Goal: Task Accomplishment & Management: Manage account settings

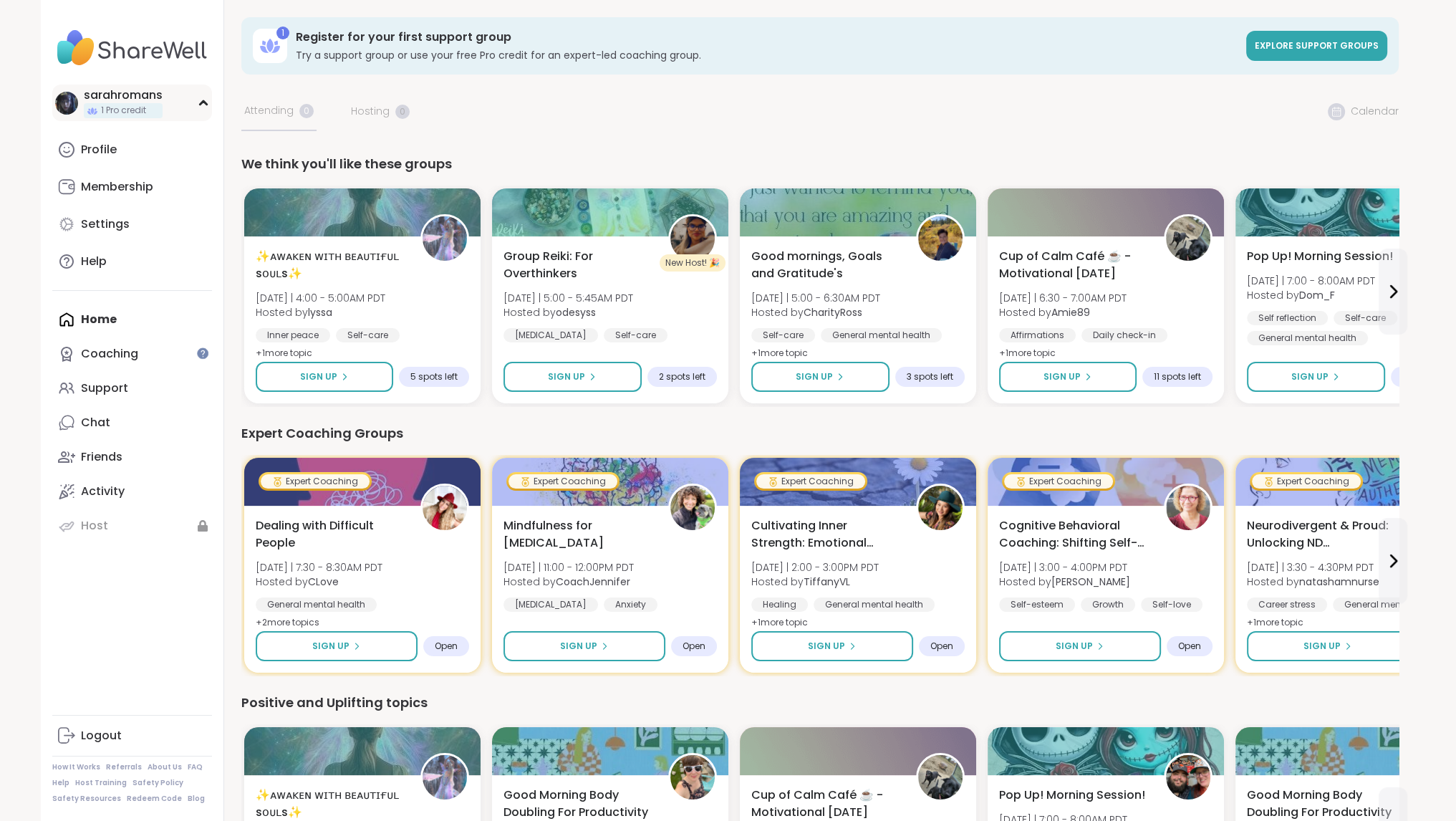
click at [208, 101] on icon at bounding box center [203, 103] width 11 height 7
click at [197, 113] on div "sarahromans 1 Pro credit" at bounding box center [132, 103] width 160 height 37
click at [123, 143] on link "Profile" at bounding box center [132, 150] width 160 height 34
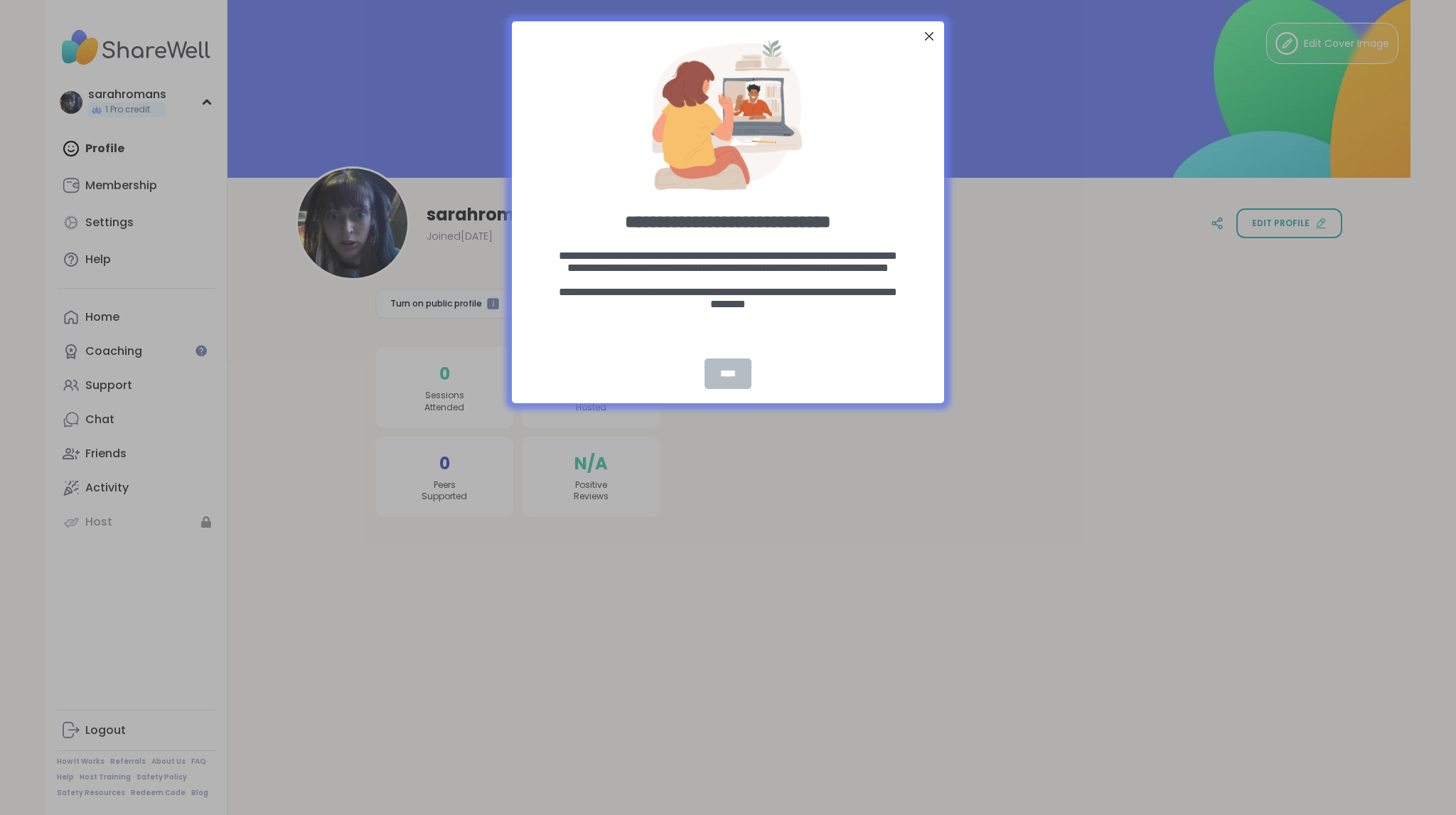
click at [730, 376] on div "****" at bounding box center [728, 373] width 47 height 31
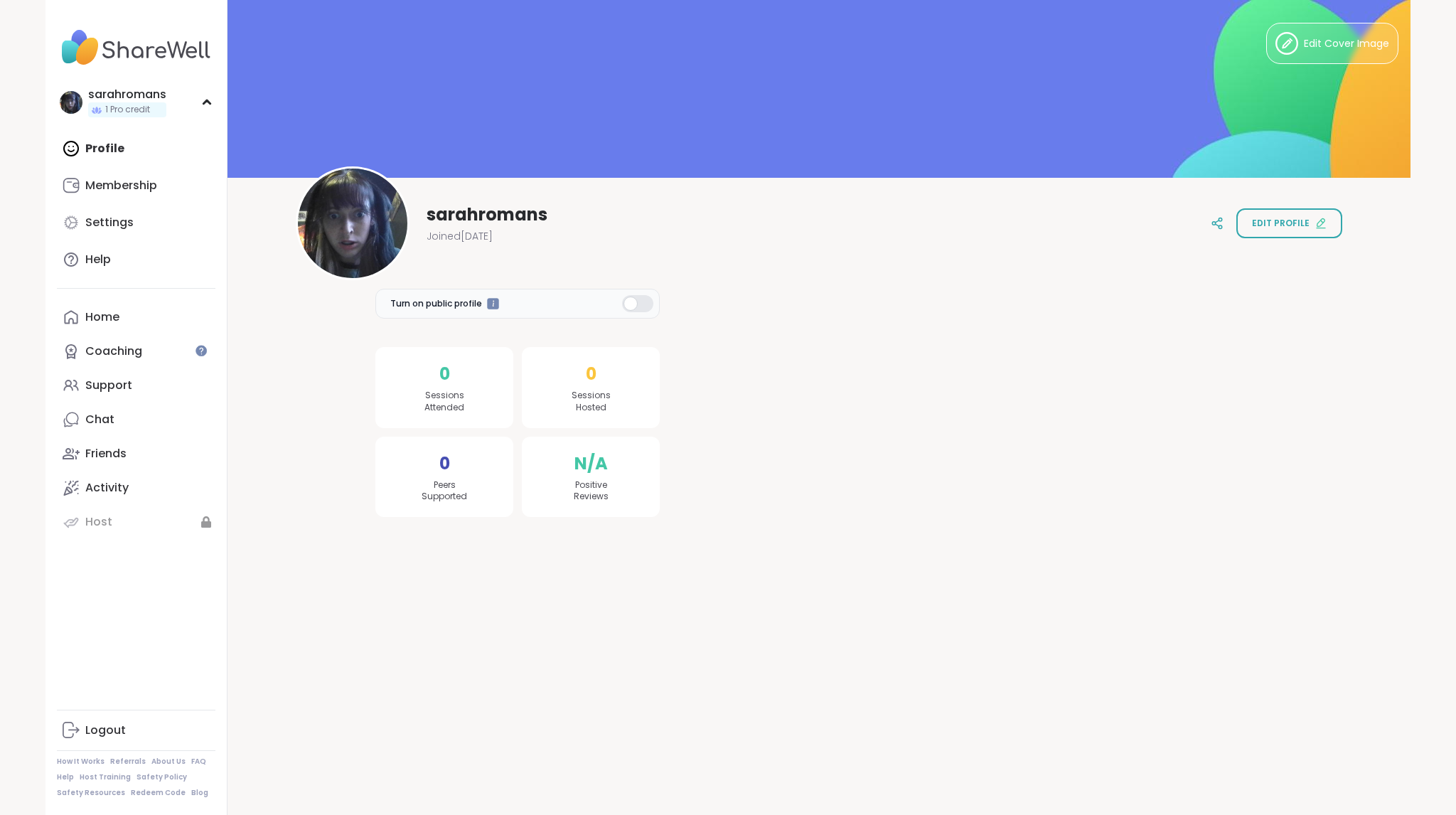
click at [728, 379] on div at bounding box center [969, 387] width 586 height 260
click at [924, 40] on img at bounding box center [818, 89] width 1183 height 178
click at [924, 33] on img at bounding box center [818, 89] width 1183 height 178
click at [713, 378] on div at bounding box center [969, 387] width 586 height 260
click at [913, 26] on img at bounding box center [818, 89] width 1183 height 178
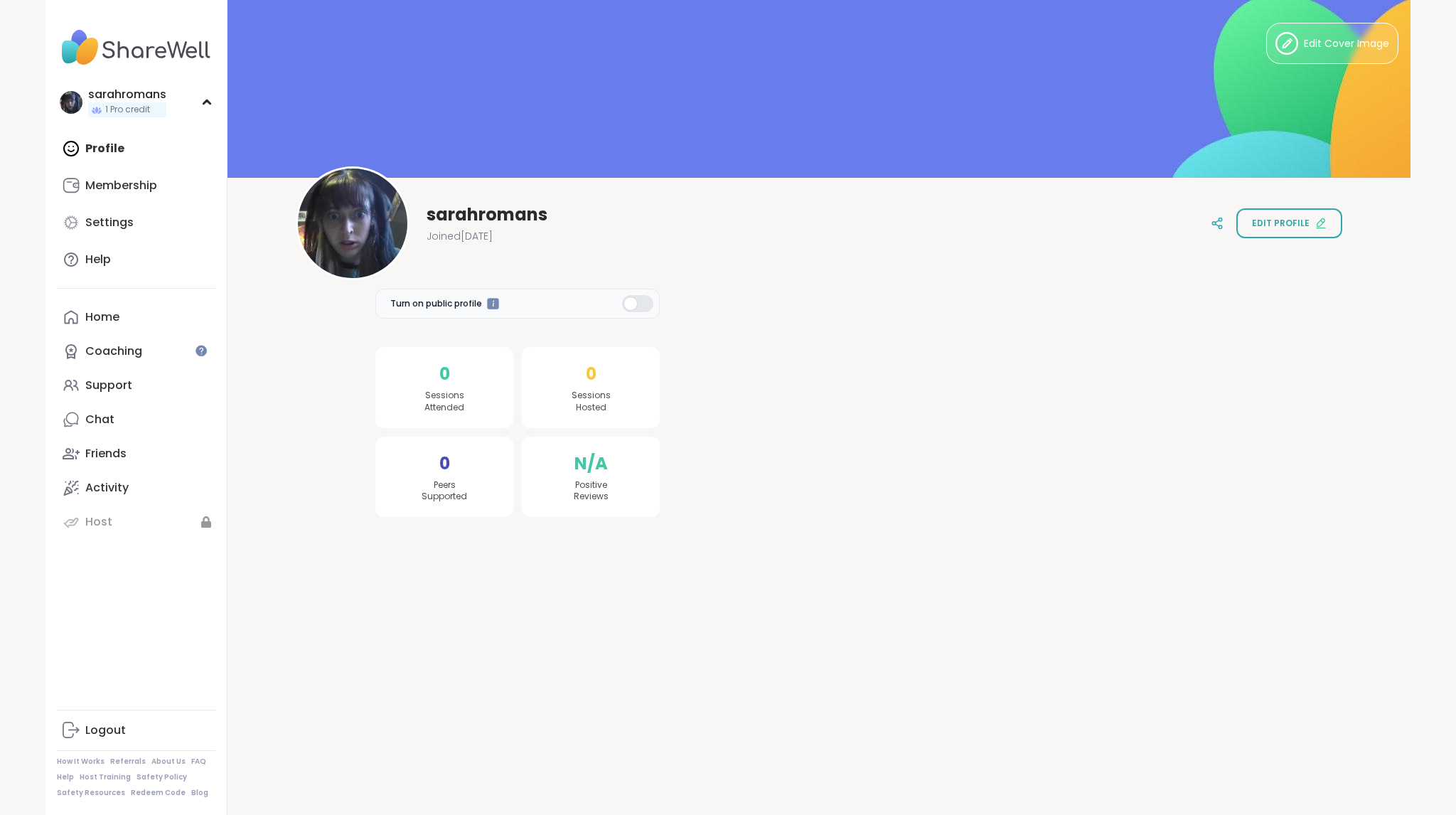
click at [934, 40] on img at bounding box center [818, 89] width 1183 height 178
click at [488, 301] on div at bounding box center [493, 303] width 12 height 12
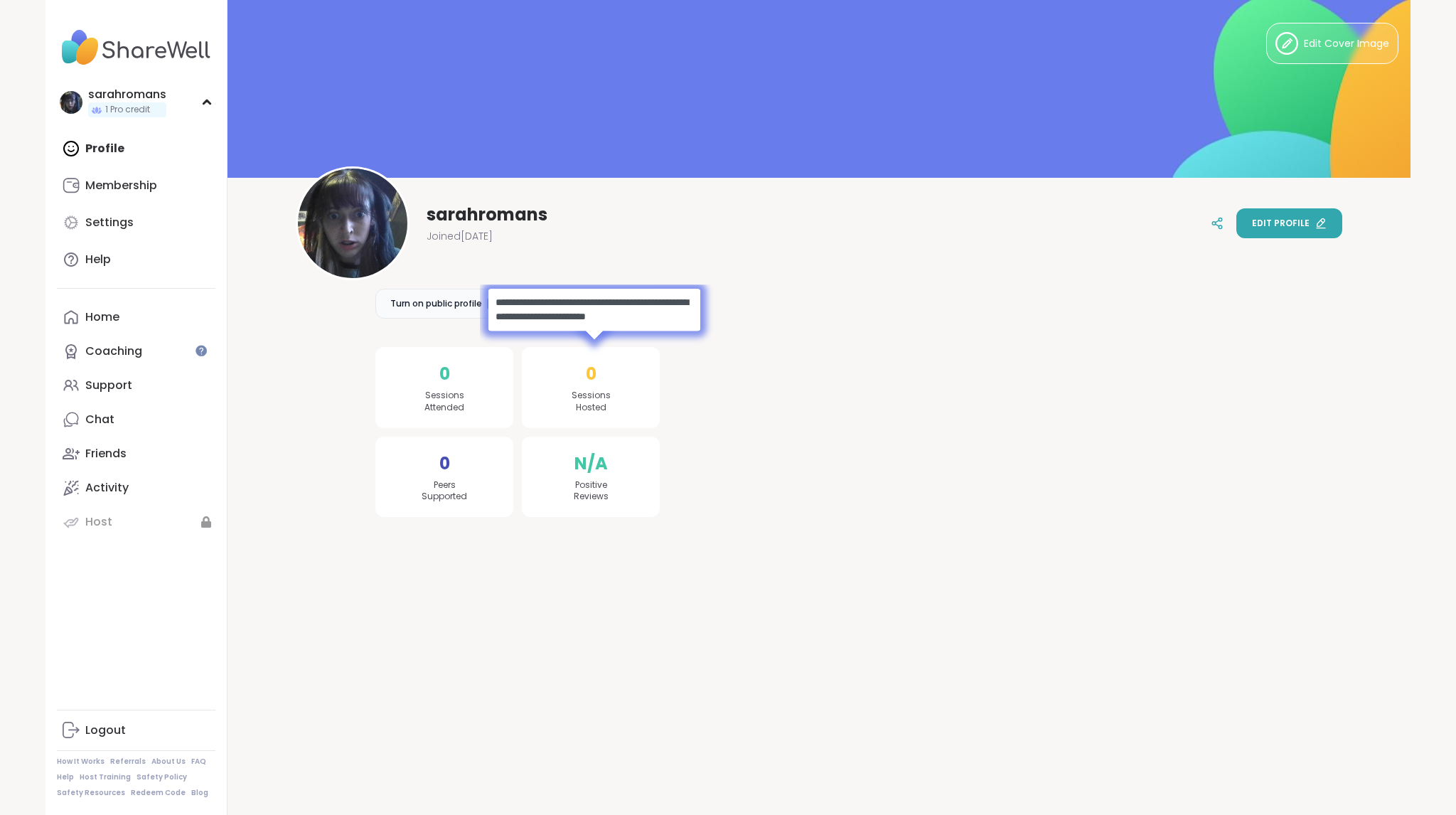
click at [1291, 231] on button "Edit profile" at bounding box center [1289, 223] width 106 height 30
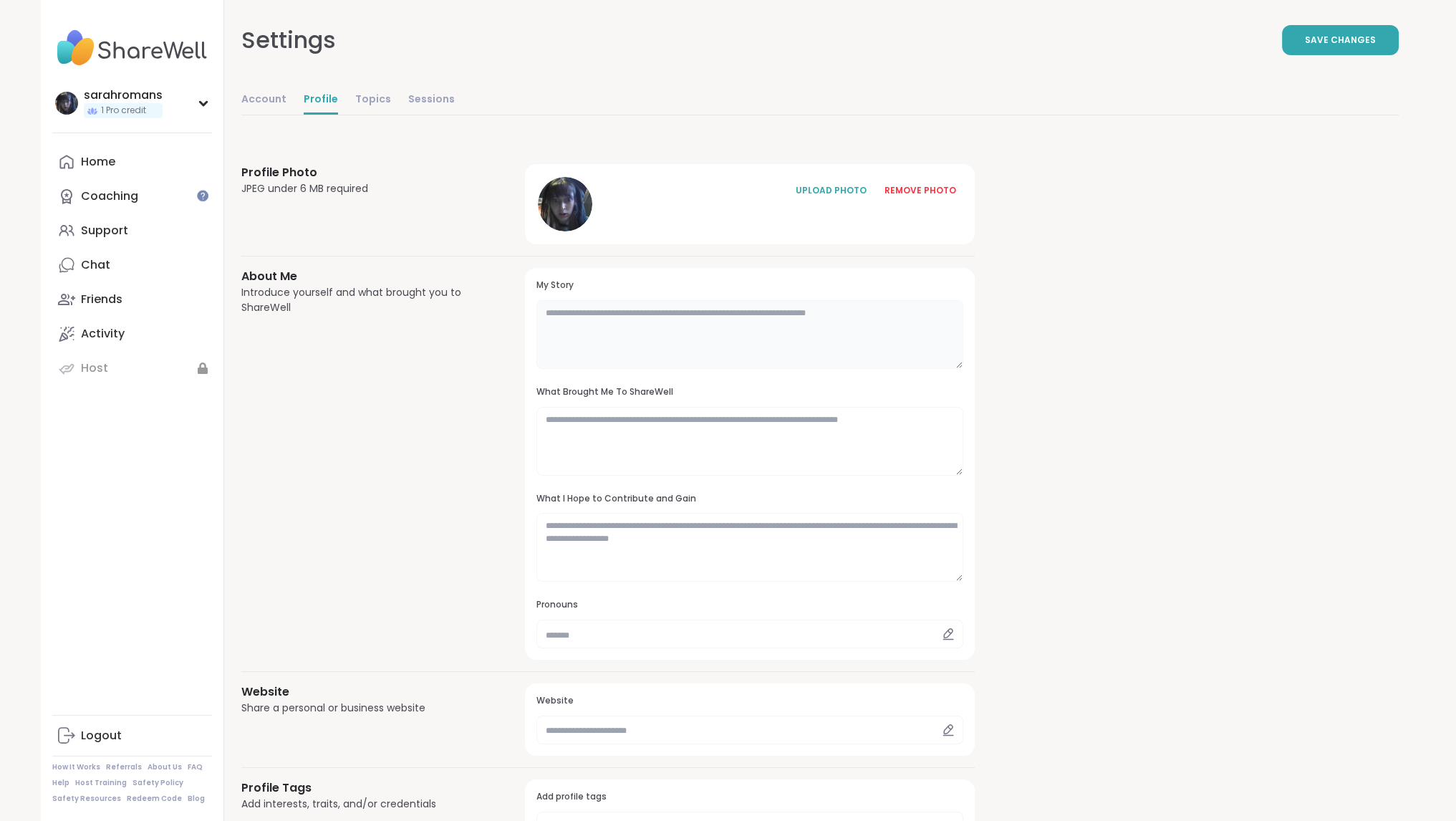
click at [609, 313] on textarea at bounding box center [749, 334] width 426 height 68
type textarea "**********"
click at [584, 427] on textarea at bounding box center [749, 441] width 426 height 68
click at [643, 531] on textarea at bounding box center [749, 547] width 426 height 68
type textarea "**********"
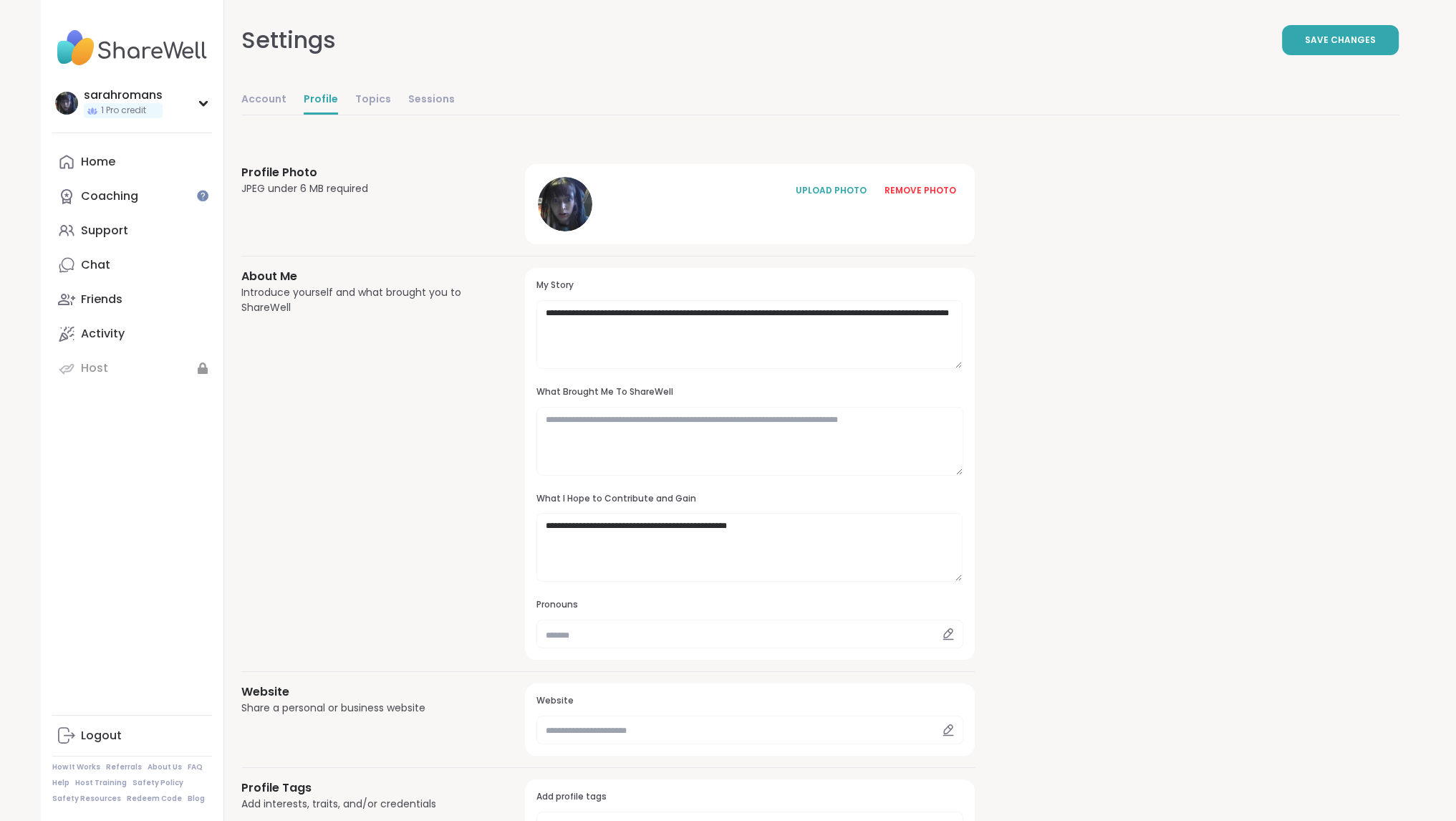
click at [384, 476] on div "About Me Introduce yourself and what brought you to ShareWell" at bounding box center [366, 464] width 250 height 392
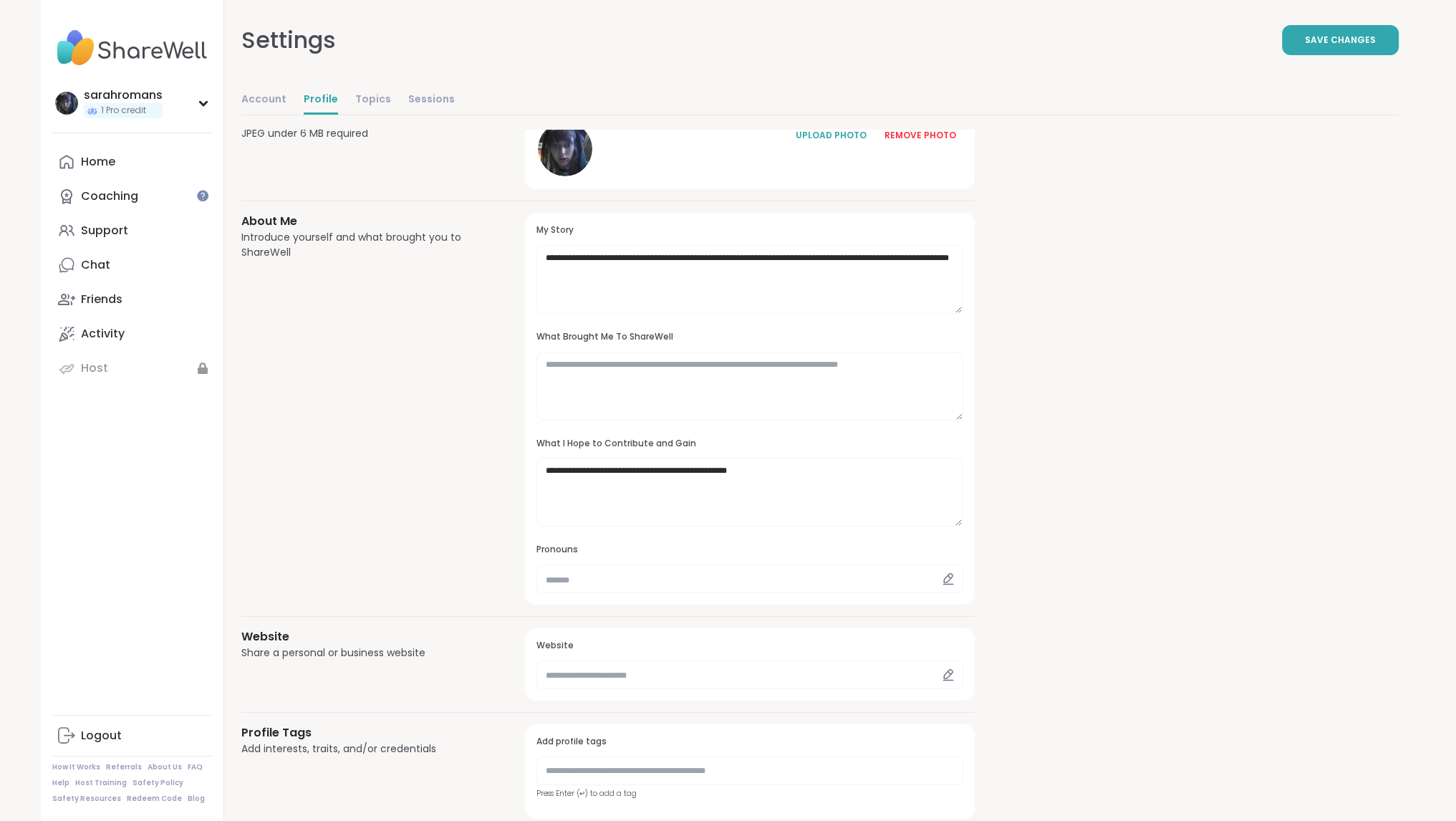
scroll to position [409, 0]
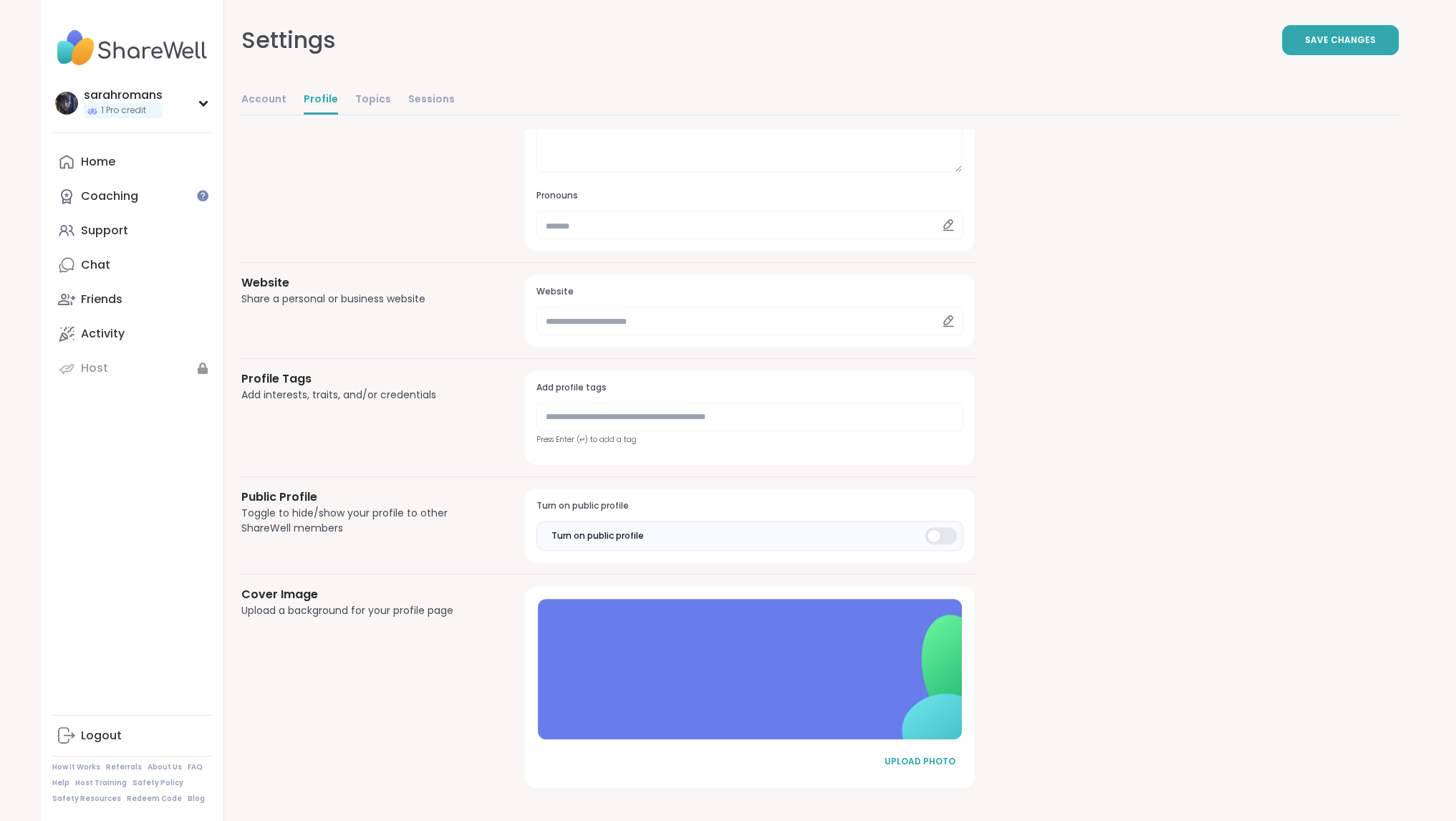
click at [942, 534] on div at bounding box center [941, 536] width 32 height 17
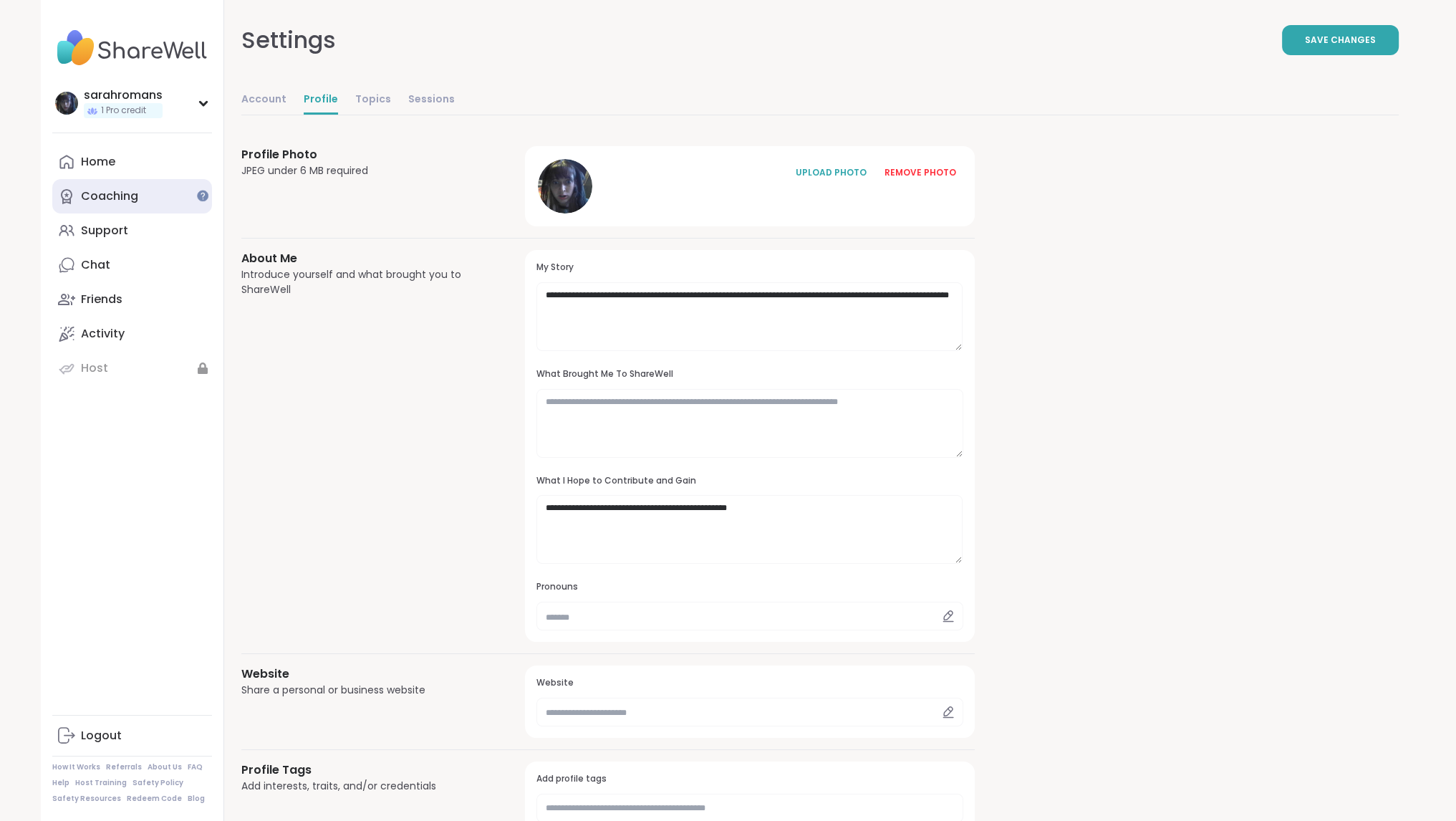
scroll to position [0, 0]
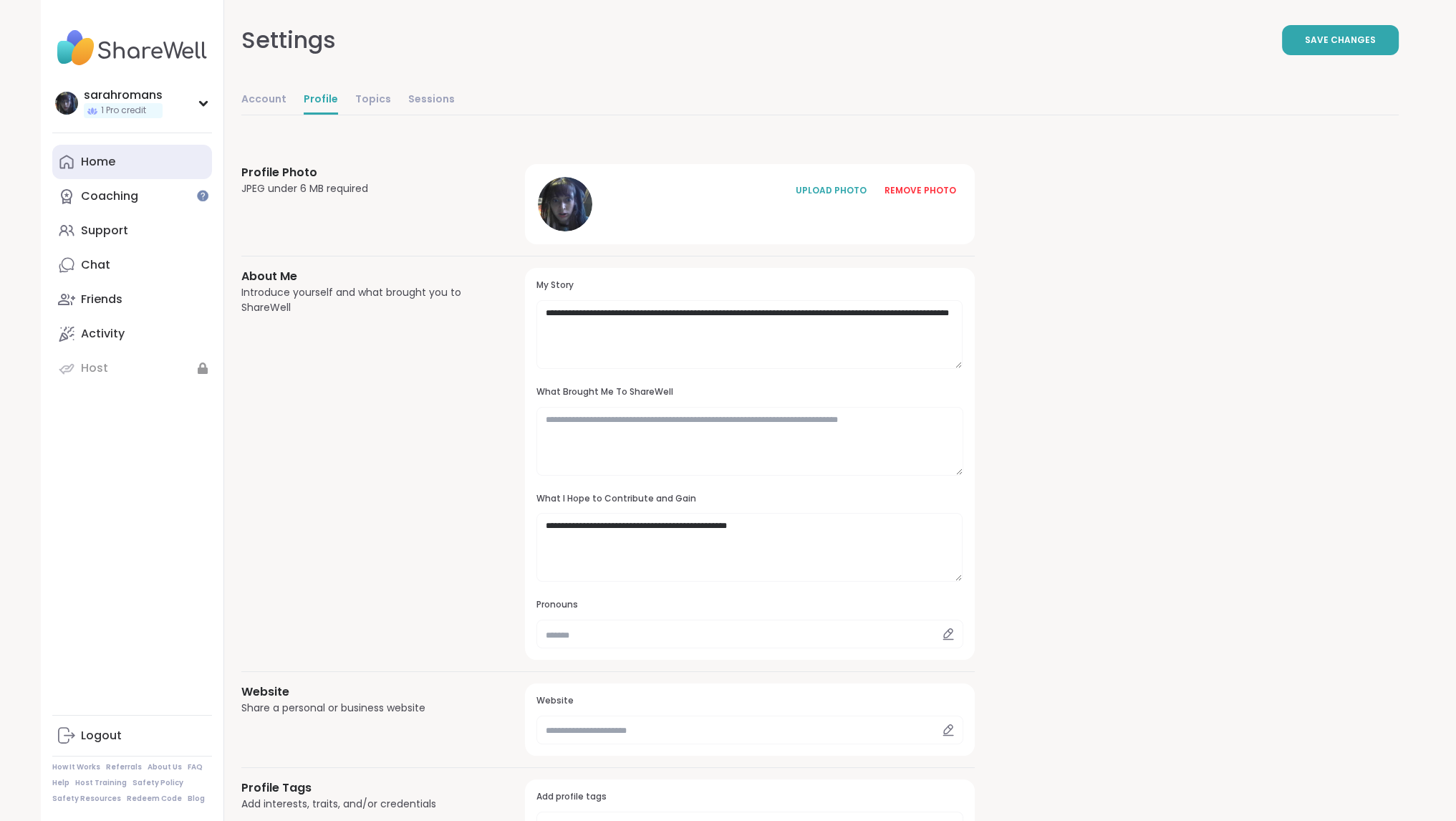
click at [139, 155] on link "Home" at bounding box center [132, 161] width 160 height 34
click at [1318, 26] on button "Save Changes" at bounding box center [1341, 39] width 117 height 30
click at [116, 162] on link "Home" at bounding box center [132, 161] width 160 height 34
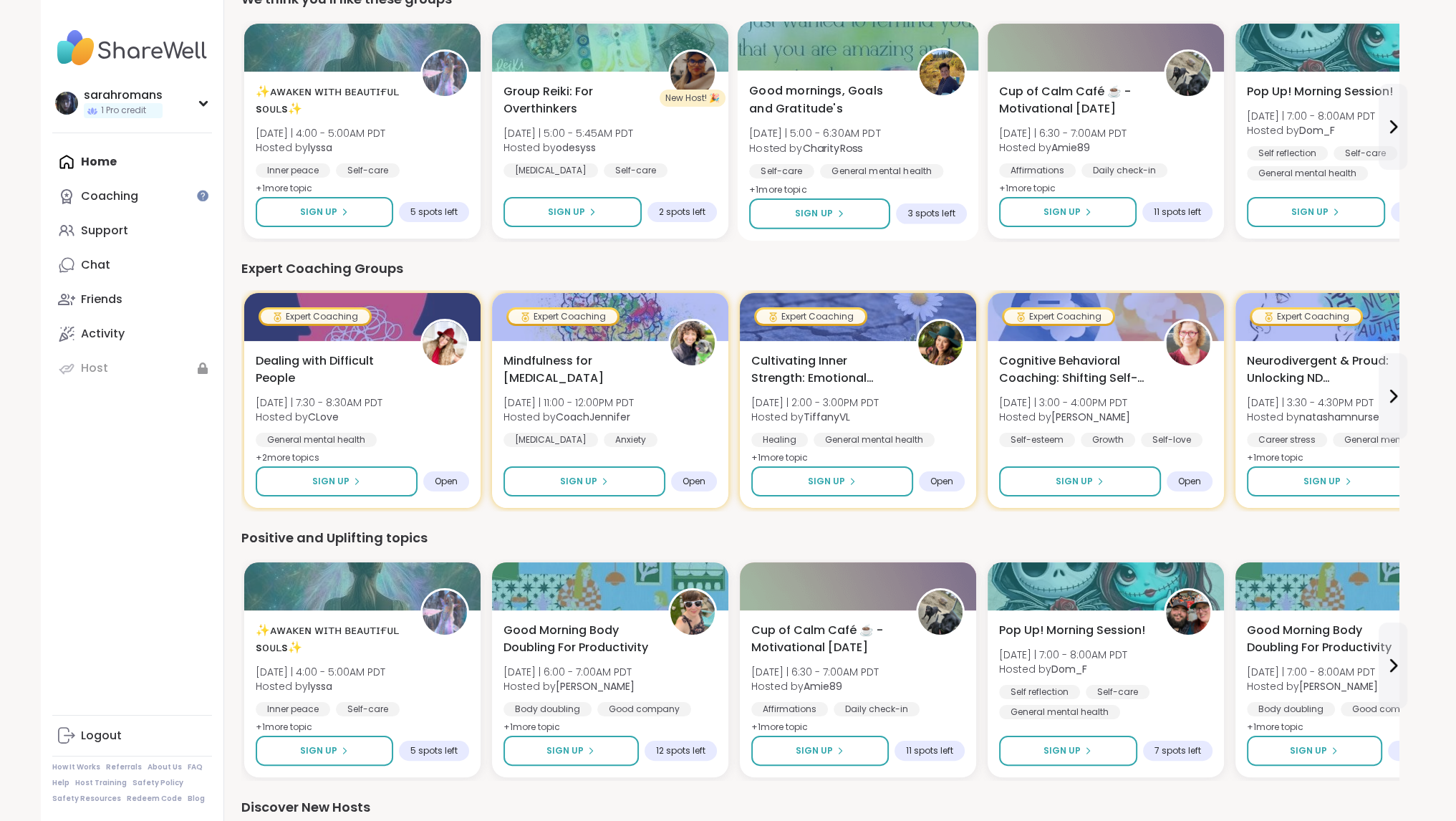
scroll to position [214, 0]
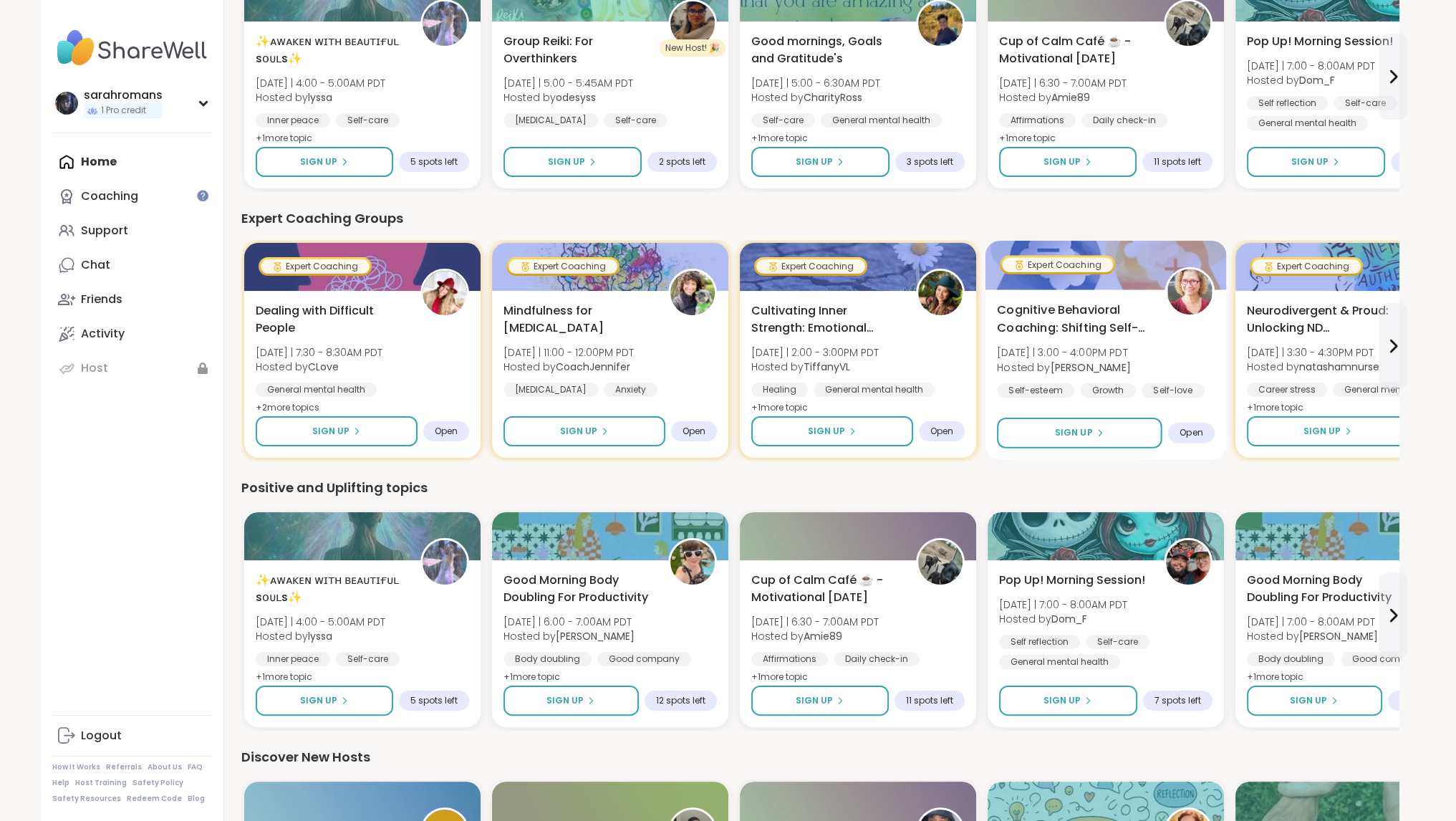
click at [1103, 332] on span "Cognitive Behavioral Coaching: Shifting Self-Talk" at bounding box center [1073, 319] width 152 height 35
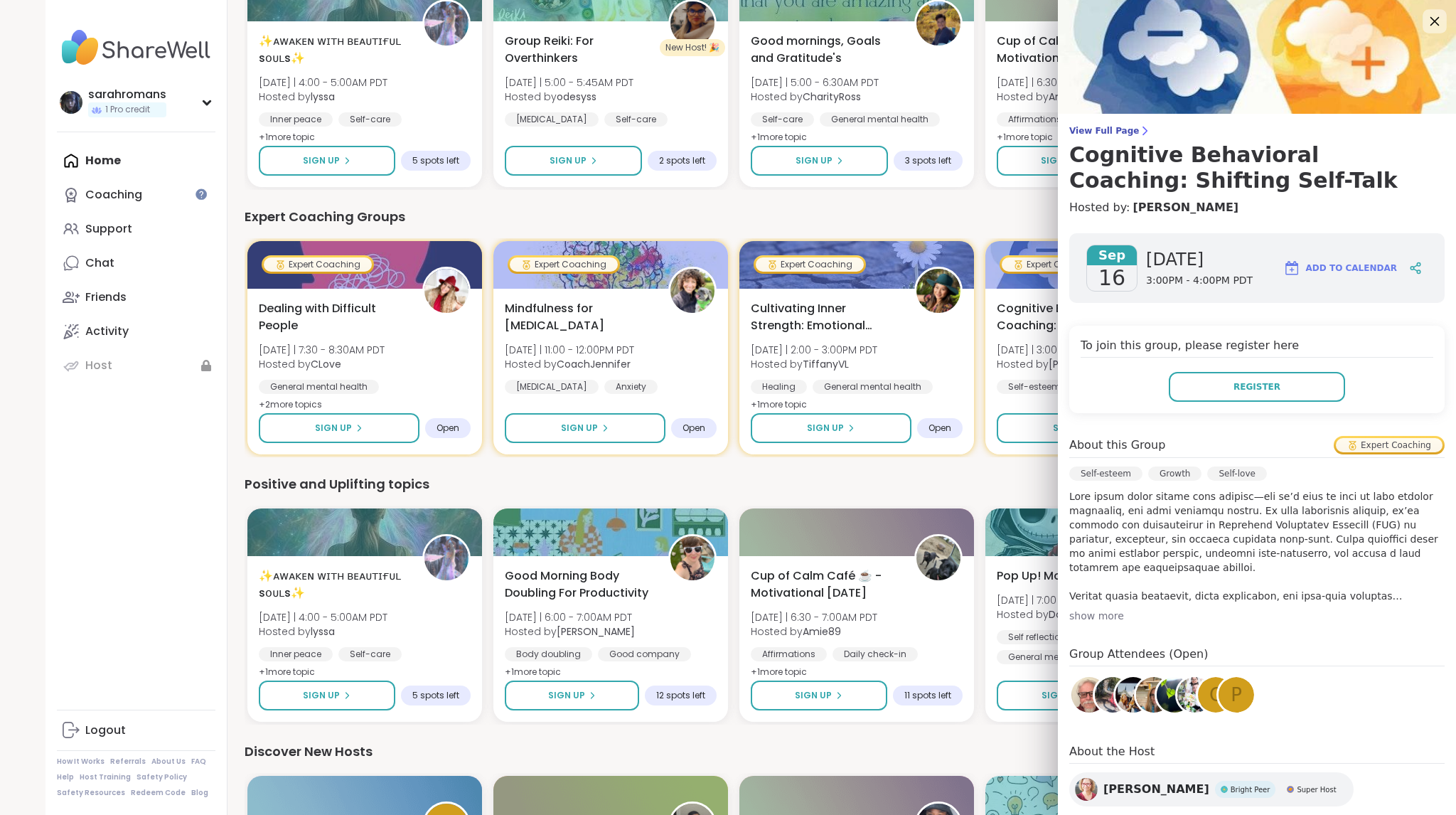
click at [1425, 16] on icon at bounding box center [1434, 20] width 18 height 18
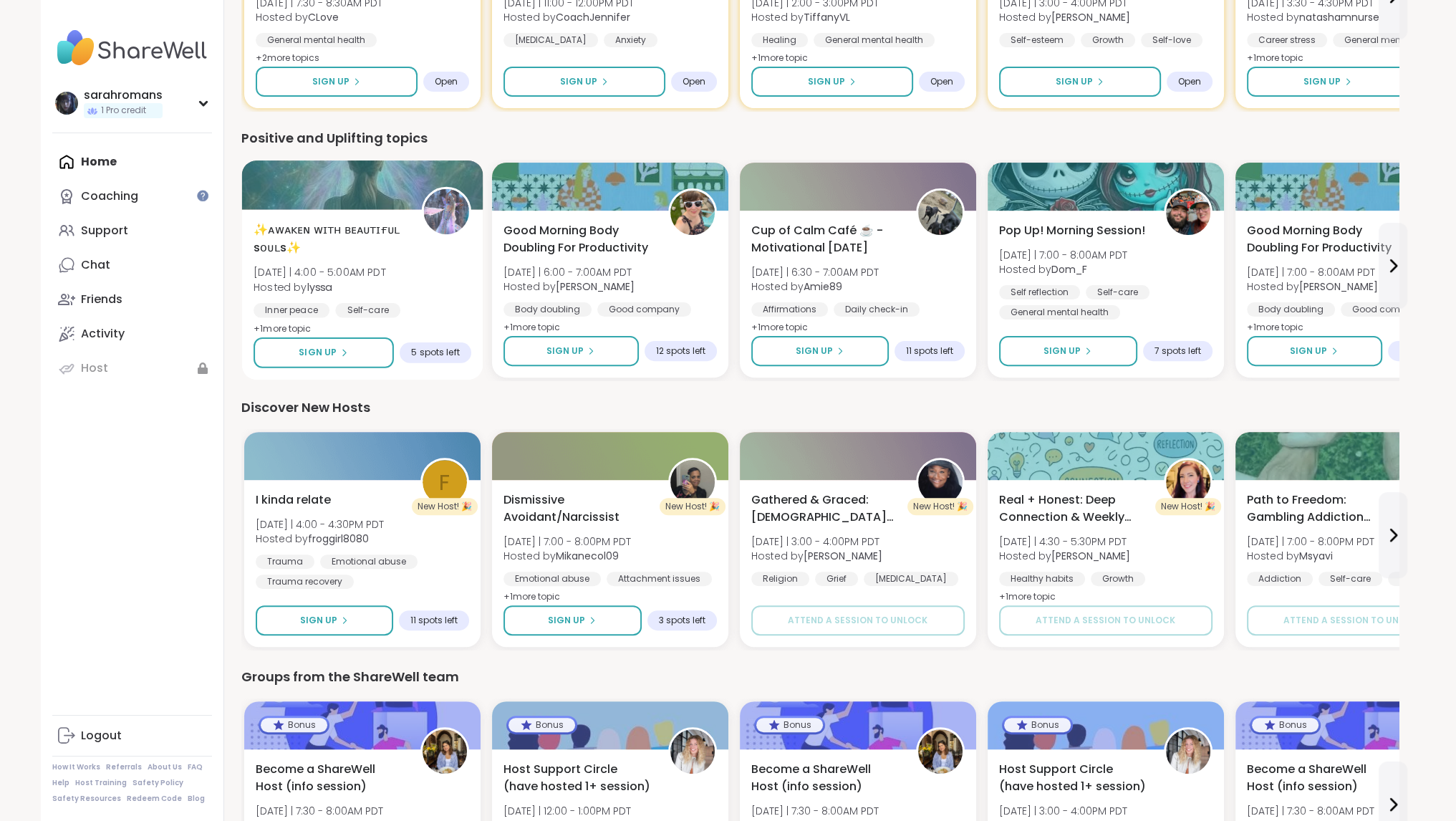
scroll to position [573, 0]
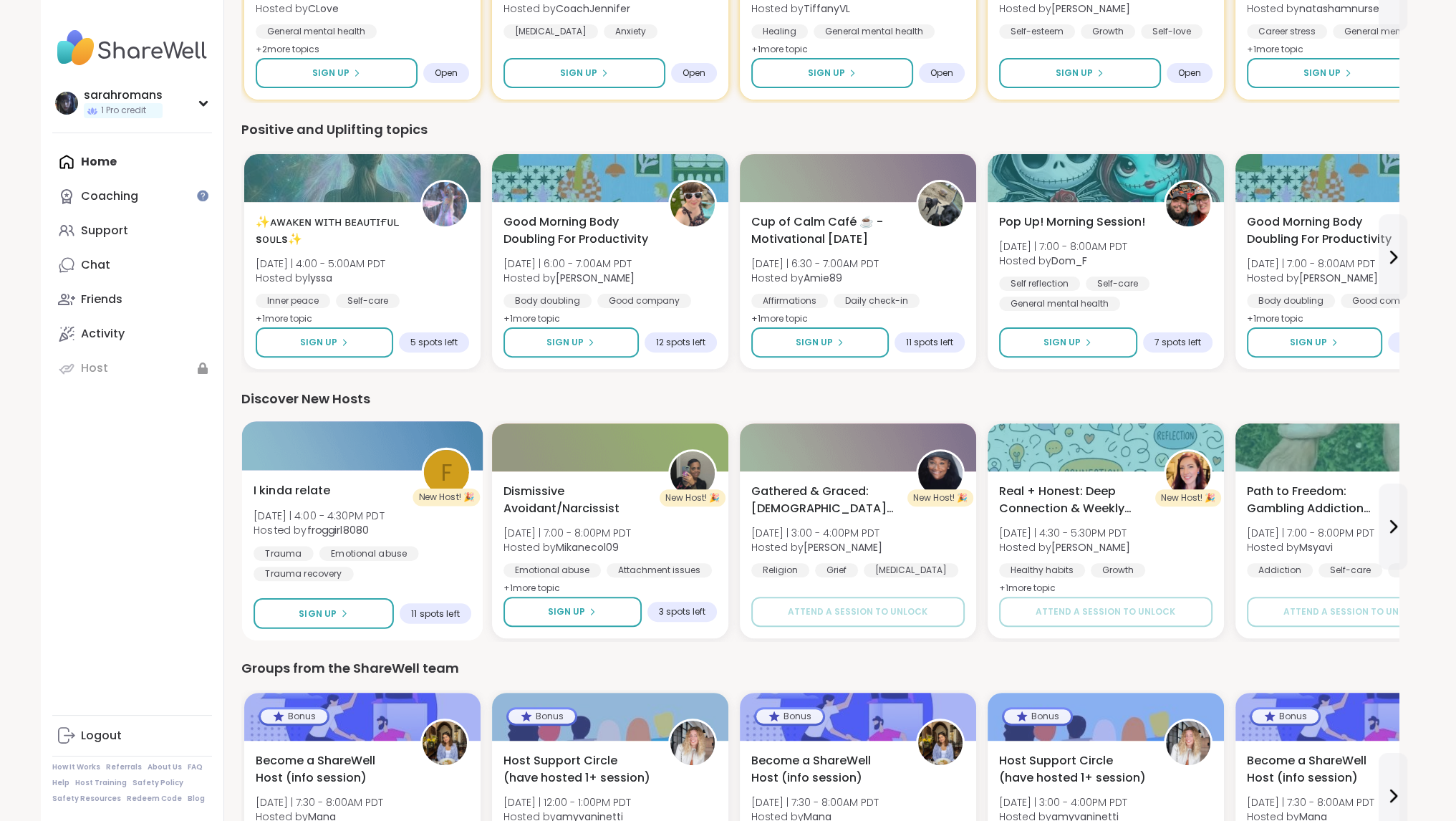
click at [371, 487] on div "I kinda relate [DATE] | 4:00 - 4:30PM PDT Hosted by froggirl8080 Trauma Emotion…" at bounding box center [362, 531] width 218 height 100
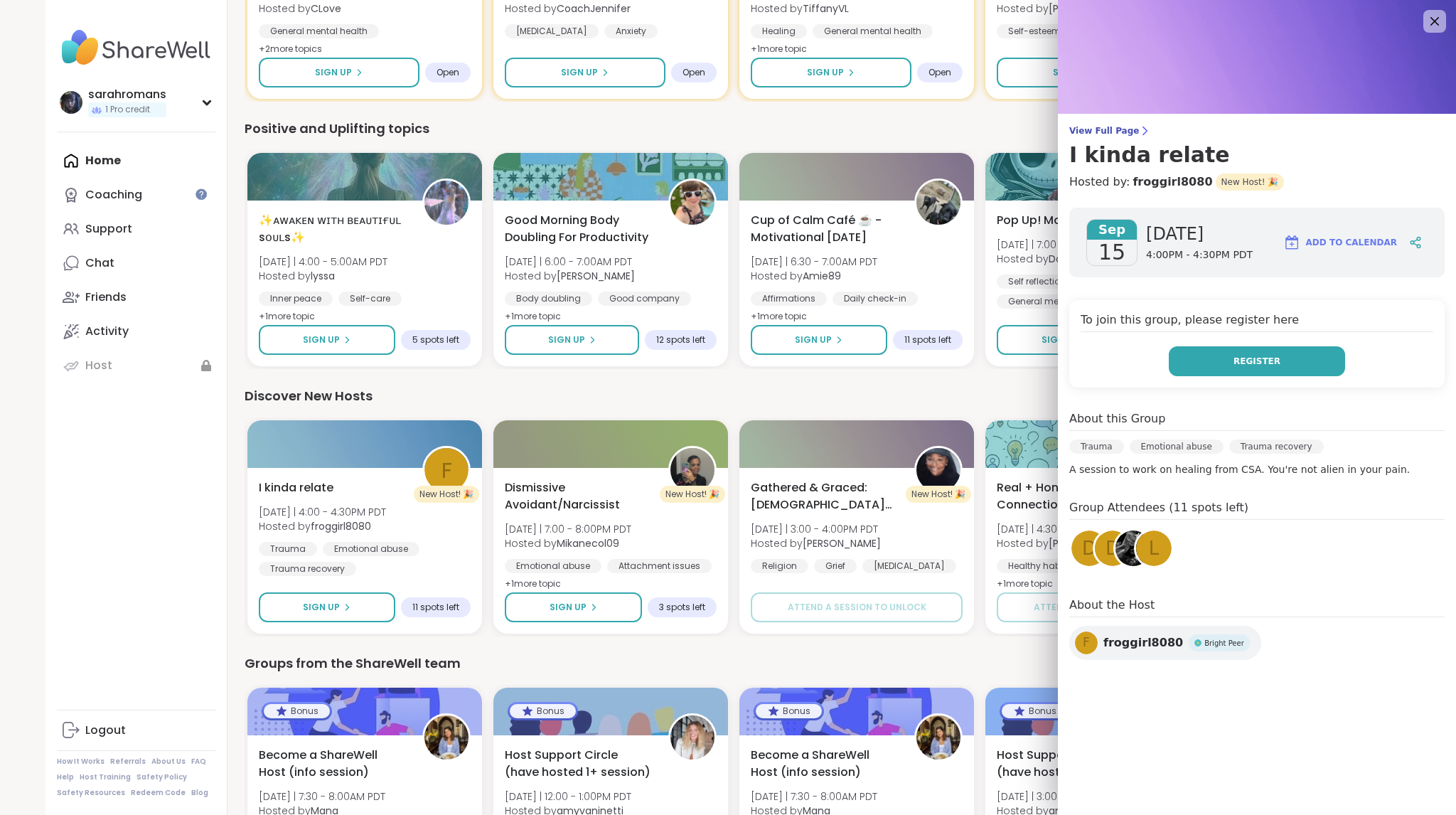
click at [1218, 359] on button "Register" at bounding box center [1257, 360] width 176 height 30
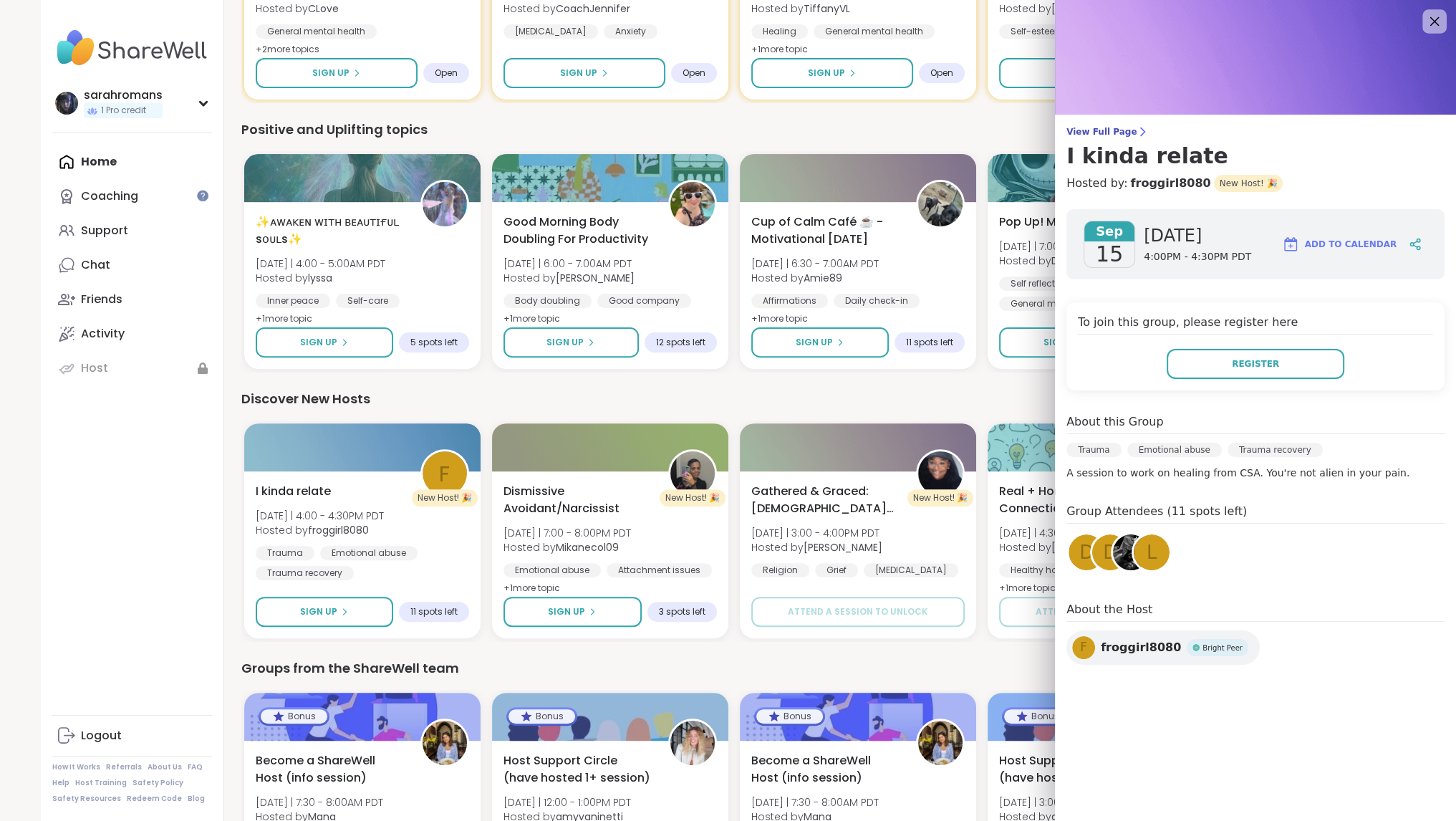
click at [1440, 26] on icon at bounding box center [1434, 21] width 18 height 18
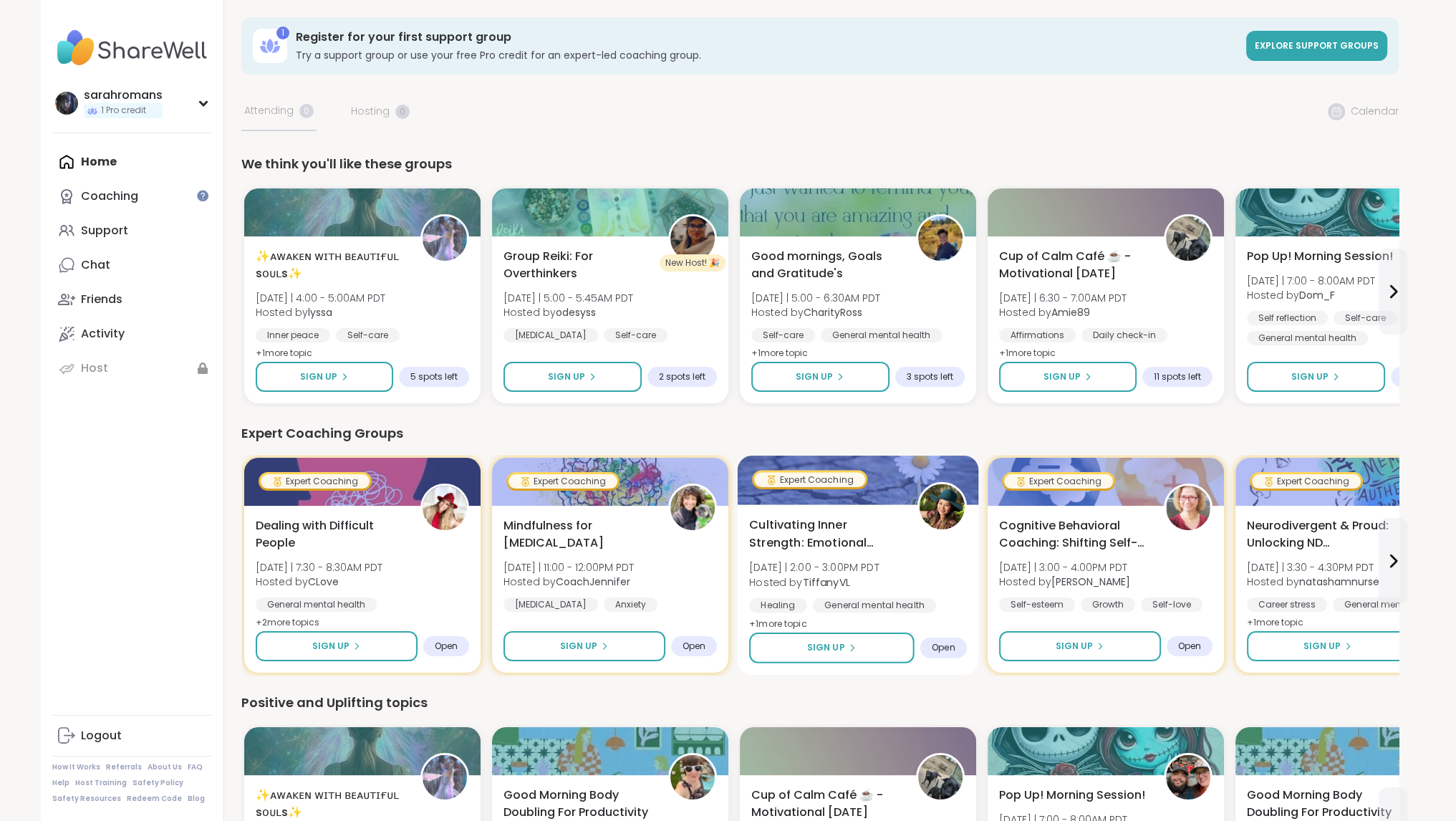
scroll to position [0, 0]
